Goal: Information Seeking & Learning: Learn about a topic

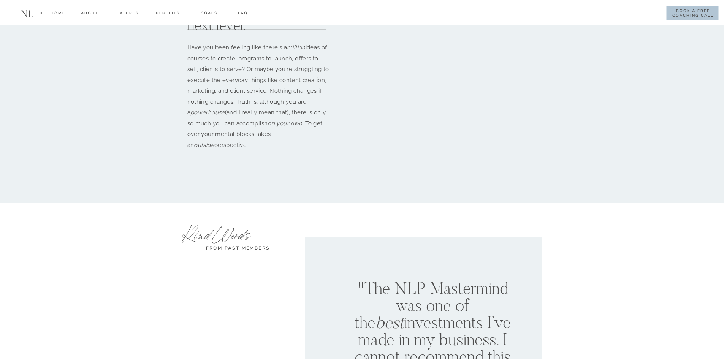
scroll to position [4030, 0]
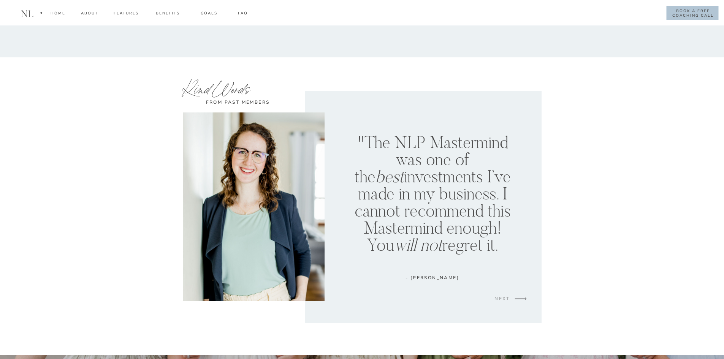
click at [509, 297] on div "NEXT" at bounding box center [502, 299] width 23 height 9
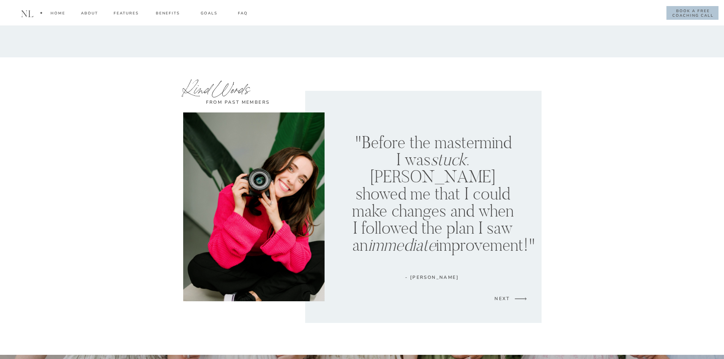
click at [502, 294] on div at bounding box center [423, 207] width 236 height 232
click at [500, 300] on div "NEXT" at bounding box center [502, 299] width 23 height 9
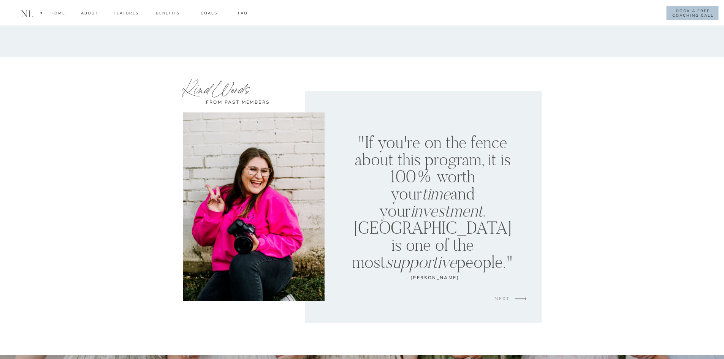
click at [500, 299] on div "NEXT" at bounding box center [502, 299] width 23 height 9
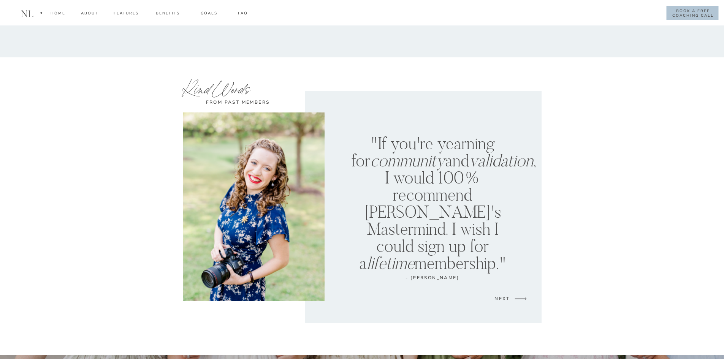
drag, startPoint x: 500, startPoint y: 299, endPoint x: 370, endPoint y: 283, distance: 130.4
drag, startPoint x: 370, startPoint y: 283, endPoint x: 556, endPoint y: 251, distance: 188.6
click at [499, 290] on div at bounding box center [423, 207] width 236 height 232
click at [509, 298] on div "NEXT" at bounding box center [502, 299] width 23 height 9
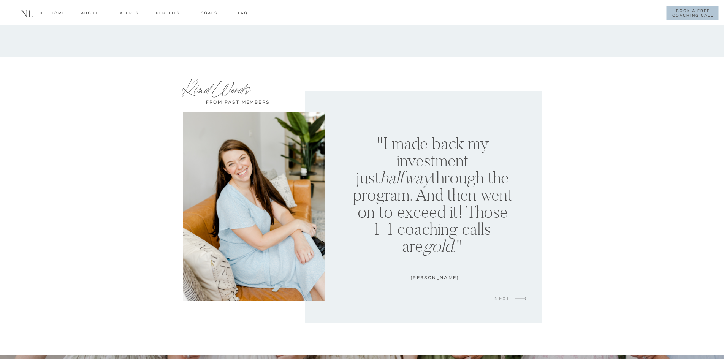
click at [511, 300] on div "NEXT" at bounding box center [502, 299] width 23 height 9
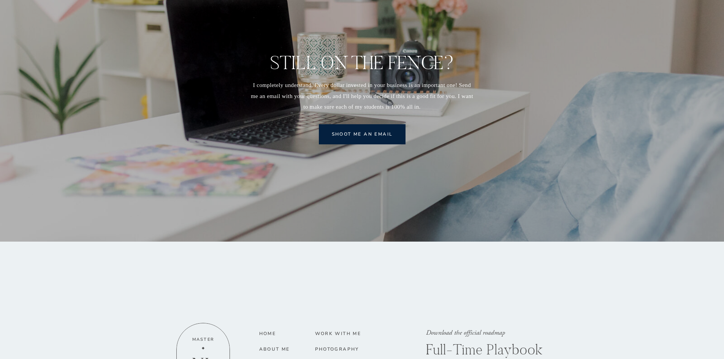
scroll to position [9288, 0]
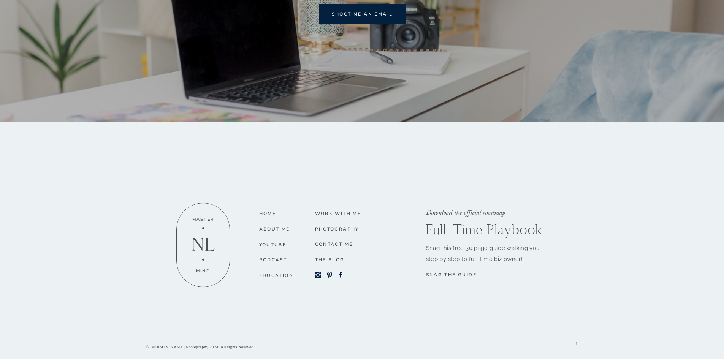
click at [575, 346] on div "→" at bounding box center [575, 339] width 7 height 15
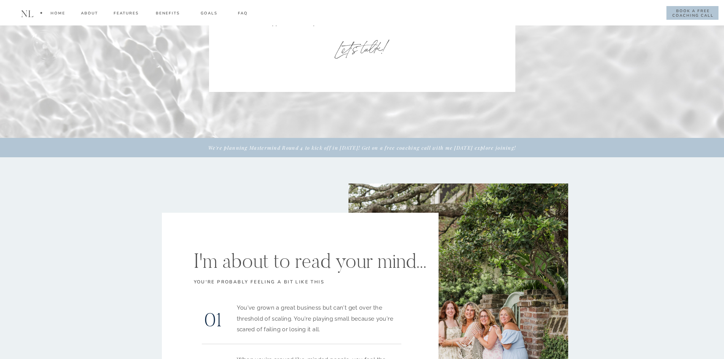
scroll to position [0, 0]
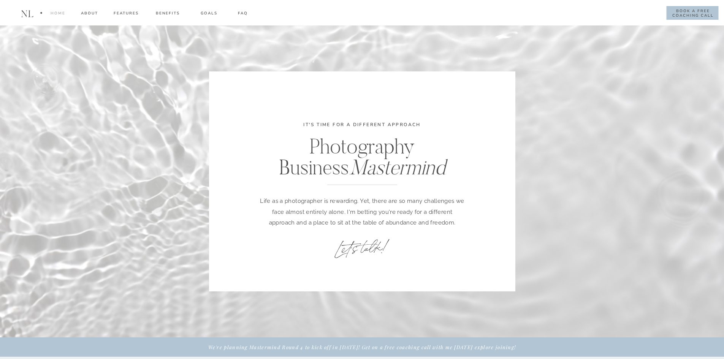
click at [56, 14] on div "Home" at bounding box center [57, 14] width 15 height 9
click at [59, 14] on div "Home" at bounding box center [57, 14] width 15 height 9
click at [52, 11] on div "Home" at bounding box center [57, 14] width 15 height 9
click at [87, 12] on div "about" at bounding box center [90, 14] width 18 height 9
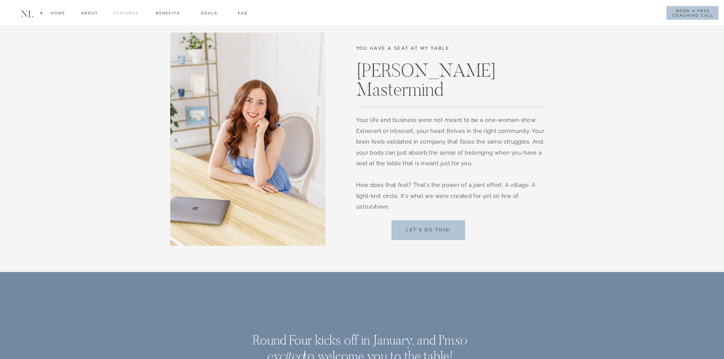
click at [124, 17] on div "FEATURES" at bounding box center [126, 14] width 26 height 9
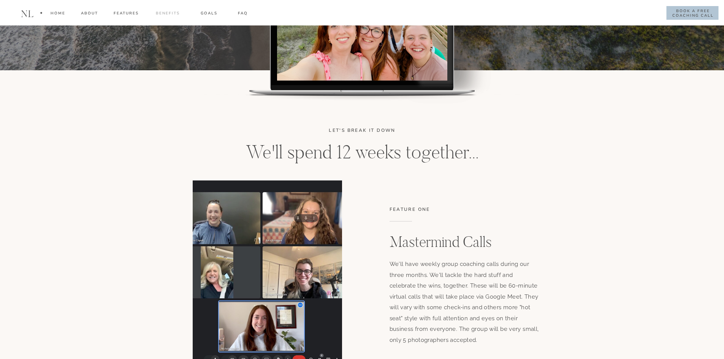
click at [172, 13] on div "Benefits" at bounding box center [167, 14] width 27 height 9
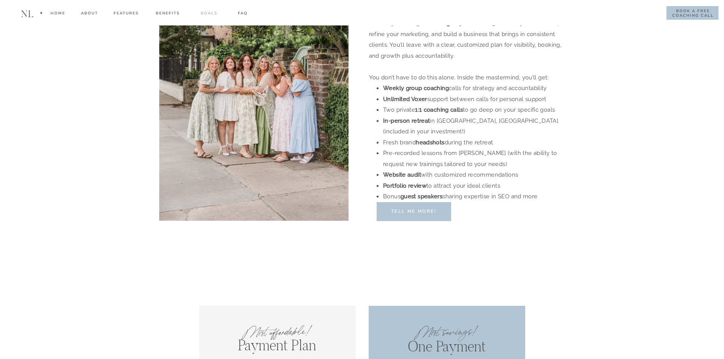
click at [203, 15] on div "goals" at bounding box center [209, 14] width 27 height 9
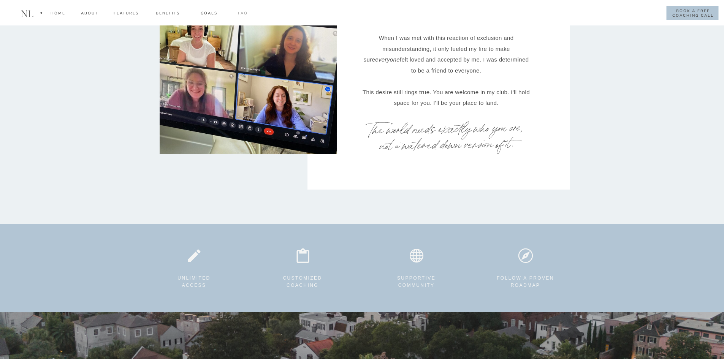
click at [243, 19] on div "FAQ" at bounding box center [243, 14] width 11 height 9
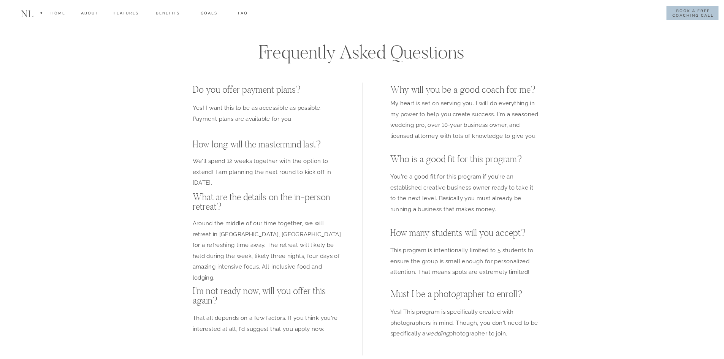
click at [29, 12] on h1 "nl" at bounding box center [27, 14] width 17 height 11
drag, startPoint x: 59, startPoint y: 11, endPoint x: 63, endPoint y: 16, distance: 6.2
click at [60, 12] on div "Home" at bounding box center [57, 14] width 15 height 9
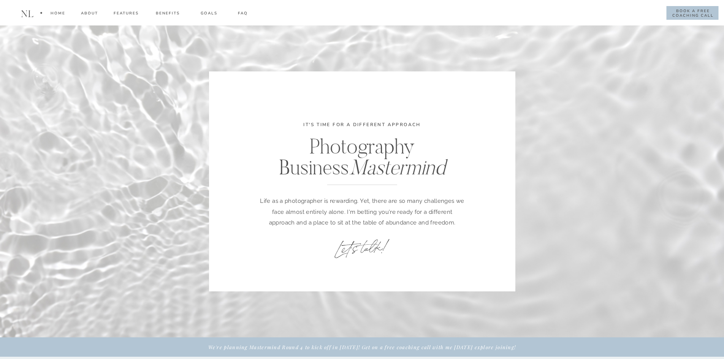
click at [17, 16] on div at bounding box center [362, 12] width 724 height 25
click at [25, 14] on h1 "nl" at bounding box center [27, 14] width 17 height 11
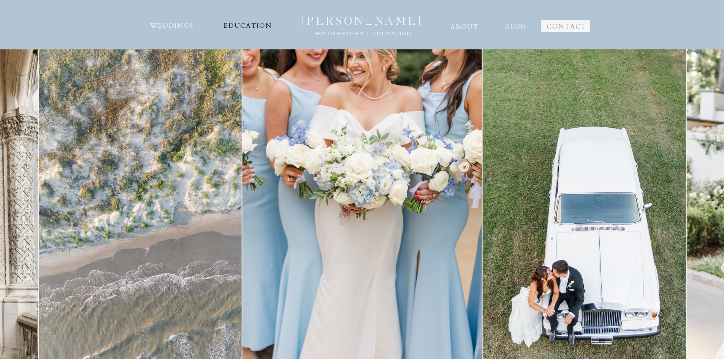
click at [246, 24] on nav "EDUCATION" at bounding box center [248, 25] width 51 height 12
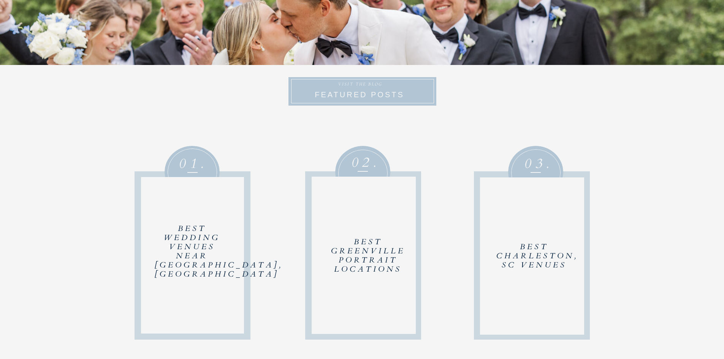
scroll to position [3395, 0]
